Goal: Task Accomplishment & Management: Use online tool/utility

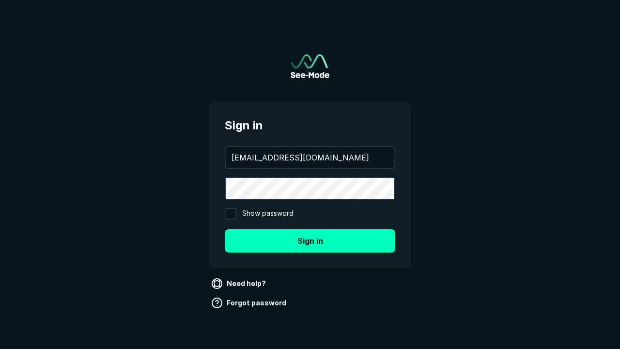
type input "aws+playwright@see-mode.com"
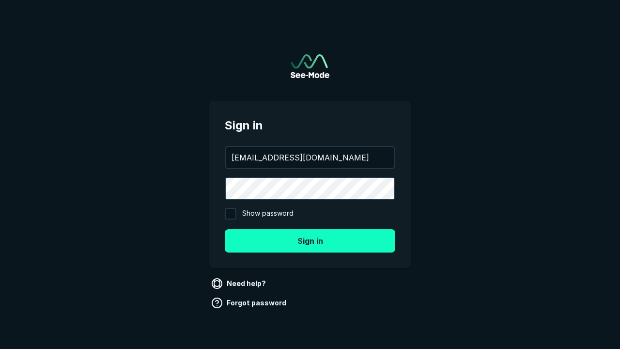
click at [310, 240] on button "Sign in" at bounding box center [310, 240] width 170 height 23
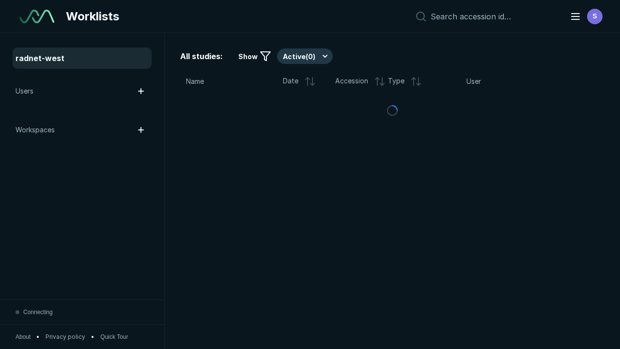
scroll to position [2645, 4034]
